Goal: Find specific page/section: Find specific page/section

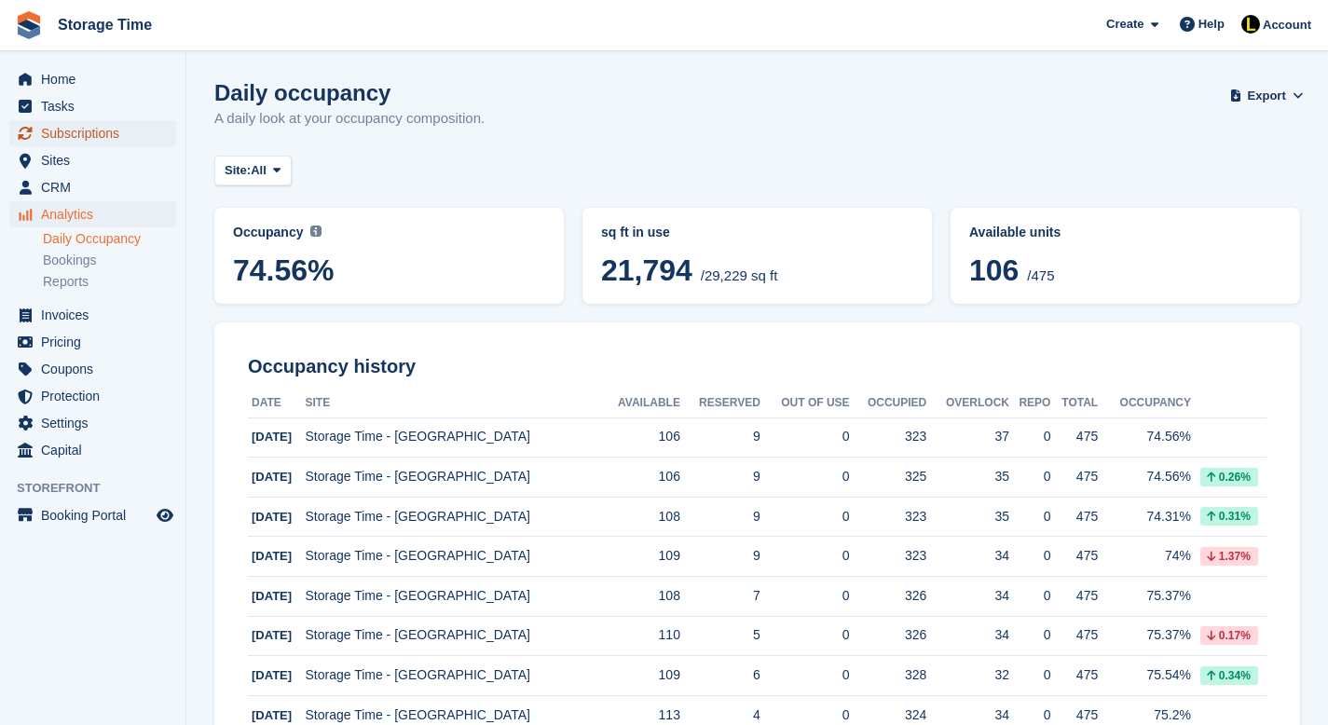
click at [75, 127] on span "Subscriptions" at bounding box center [97, 133] width 112 height 26
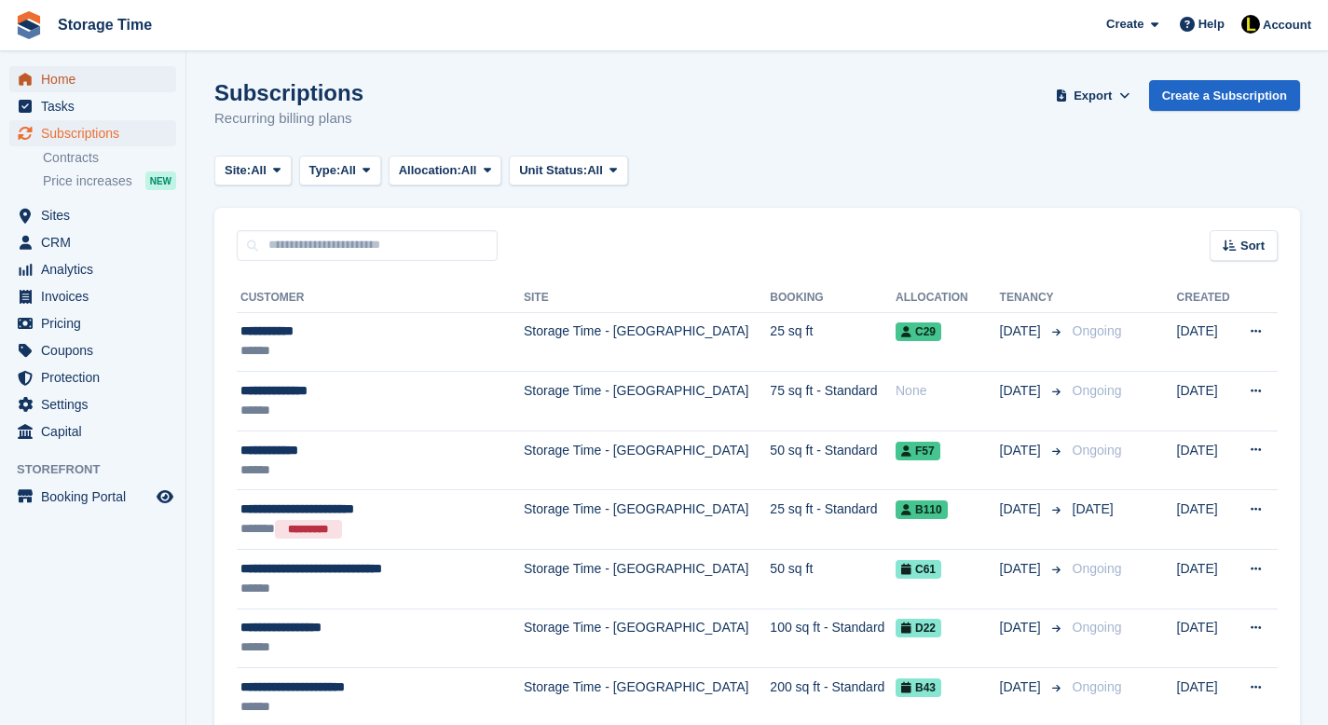
click at [71, 80] on span "Home" at bounding box center [97, 79] width 112 height 26
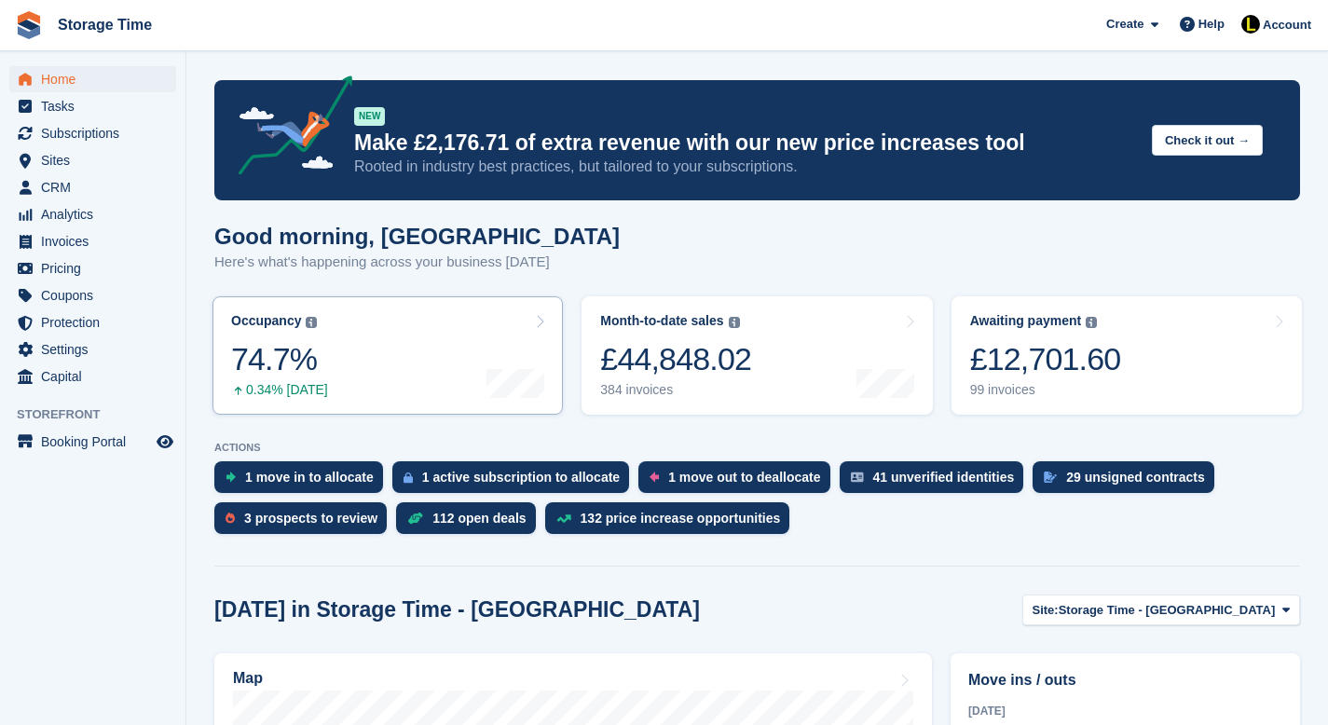
click at [295, 362] on div "74.7%" at bounding box center [279, 359] width 97 height 38
